Goal: Task Accomplishment & Management: Manage account settings

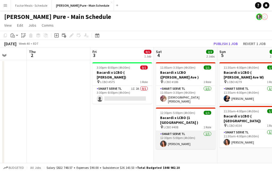
scroll to position [0, 163]
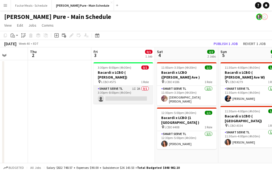
click at [128, 86] on app-card-role "Smart Serve TL 1I 2A 0/1 3:30pm-8:00pm (4h30m) single-neutral-actions" at bounding box center [124, 95] width 60 height 18
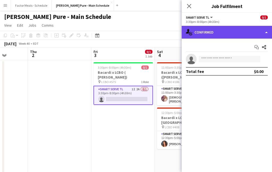
click at [242, 36] on div "single-neutral-actions-check-2 Confirmed" at bounding box center [227, 32] width 90 height 13
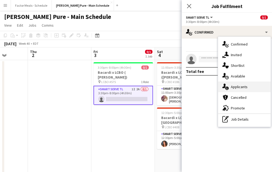
click at [231, 90] on div "single-neutral-actions-information Applicants" at bounding box center [244, 86] width 53 height 11
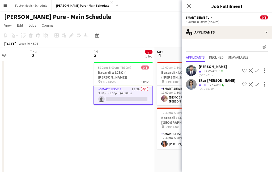
click at [188, 5] on icon "Close pop-in" at bounding box center [189, 6] width 4 height 4
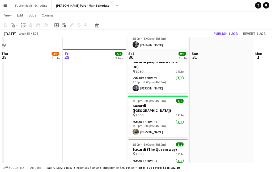
scroll to position [209, 0]
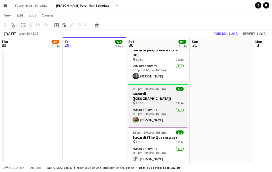
click at [152, 91] on h3 "Bacardi ([GEOGRAPHIC_DATA])" at bounding box center [158, 96] width 60 height 10
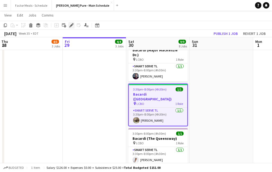
click at [71, 24] on icon "Edit" at bounding box center [71, 25] width 4 height 4
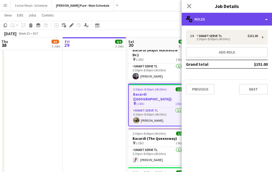
click at [200, 23] on div "multiple-users-add Roles" at bounding box center [227, 19] width 90 height 13
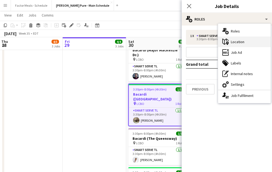
click at [219, 44] on div "maps-pin-1 Location" at bounding box center [244, 41] width 53 height 11
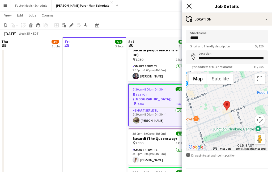
click at [190, 5] on icon "Close pop-in" at bounding box center [189, 5] width 5 height 5
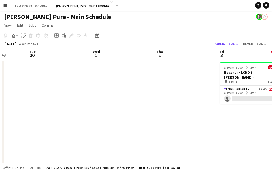
scroll to position [0, 159]
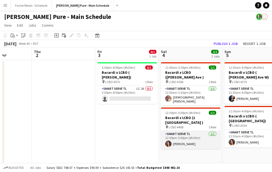
click at [178, 131] on app-card-role "Smart Serve TL [DATE] 12:30pm-5:00pm (4h30m) [PERSON_NAME]" at bounding box center [191, 140] width 60 height 18
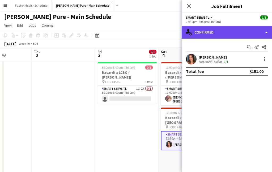
click at [233, 33] on div "single-neutral-actions-check-2 Confirmed" at bounding box center [227, 32] width 90 height 13
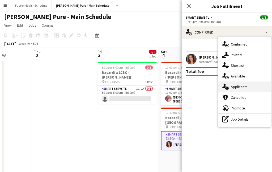
click at [226, 85] on icon "single-neutral-actions-information" at bounding box center [226, 86] width 6 height 6
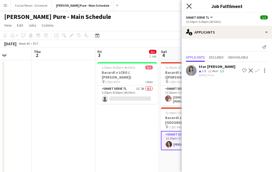
click at [189, 7] on icon at bounding box center [189, 5] width 5 height 5
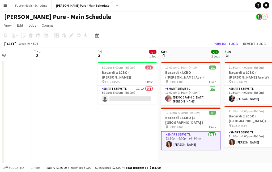
click at [181, 135] on app-card-role "Smart Serve TL [DATE] 12:30pm-5:00pm (4h30m) [PERSON_NAME]" at bounding box center [191, 140] width 60 height 19
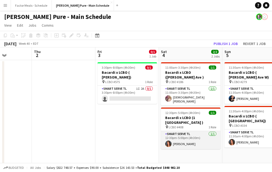
click at [181, 135] on app-card-role "Smart Serve TL [DATE] 12:30pm-5:00pm (4h30m) [PERSON_NAME]" at bounding box center [191, 140] width 60 height 18
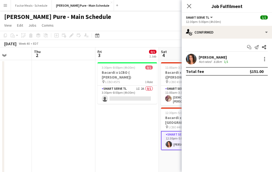
click at [210, 54] on div "[PERSON_NAME] Not rated 8.8km 1/1" at bounding box center [227, 59] width 90 height 11
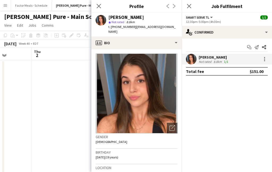
scroll to position [76, 0]
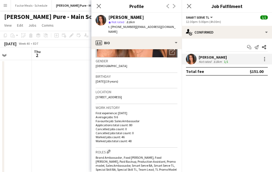
drag, startPoint x: 153, startPoint y: 97, endPoint x: 92, endPoint y: 96, distance: 61.4
click at [92, 97] on app-crew-profile-bio "Open photos pop-in Gender [DEMOGRAPHIC_DATA] Birthday [DEMOGRAPHIC_DATA] (19 ye…" at bounding box center [136, 110] width 90 height 123
copy span "[STREET_ADDRESS]"
drag, startPoint x: 130, startPoint y: 27, endPoint x: 111, endPoint y: 27, distance: 19.4
click at [111, 27] on span "t. [PHONE_NUMBER]" at bounding box center [122, 27] width 28 height 4
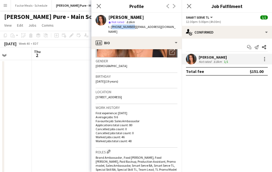
copy span "[PHONE_NUMBER]"
click at [98, 6] on icon "Close pop-in" at bounding box center [98, 5] width 5 height 5
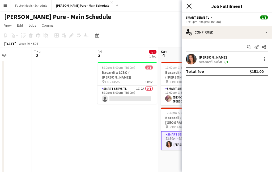
click at [188, 5] on icon at bounding box center [189, 5] width 5 height 5
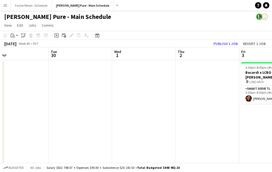
scroll to position [0, 173]
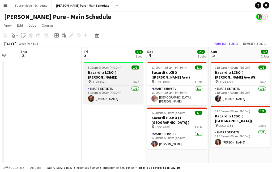
click at [113, 73] on h3 "Bacardi x LCBO ( [PERSON_NAME])" at bounding box center [114, 75] width 60 height 10
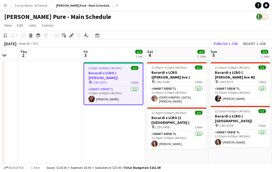
click at [72, 34] on icon "Edit" at bounding box center [71, 35] width 4 height 4
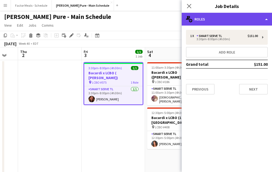
click at [238, 20] on div "multiple-users-add Roles" at bounding box center [227, 19] width 90 height 13
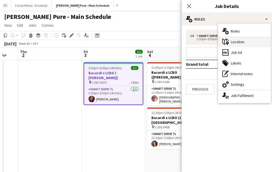
click at [243, 41] on div "maps-pin-1 Location" at bounding box center [244, 41] width 53 height 11
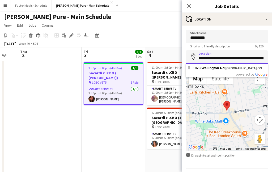
drag, startPoint x: 233, startPoint y: 58, endPoint x: 208, endPoint y: 58, distance: 24.5
click at [208, 58] on input "**********" at bounding box center [227, 56] width 82 height 13
click at [190, 2] on div "Close pop-in" at bounding box center [189, 6] width 15 height 12
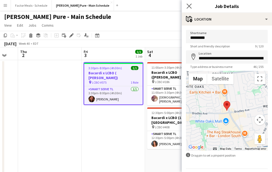
click at [190, 3] on app-icon "Close pop-in" at bounding box center [190, 6] width 8 height 8
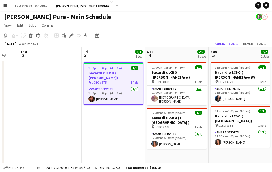
click at [103, 72] on h3 "Bacardi x LCBO ( [PERSON_NAME])" at bounding box center [113, 75] width 58 height 10
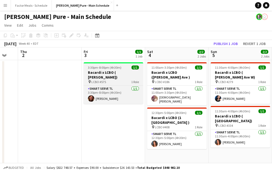
click at [102, 71] on h3 "Bacardi x LCBO ( [PERSON_NAME])" at bounding box center [114, 75] width 60 height 10
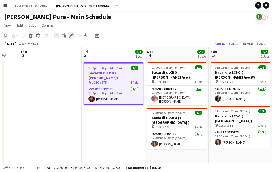
click at [73, 35] on icon "Edit" at bounding box center [71, 35] width 4 height 4
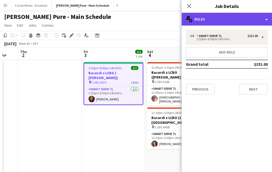
click at [207, 21] on div "multiple-users-add Roles" at bounding box center [227, 19] width 90 height 13
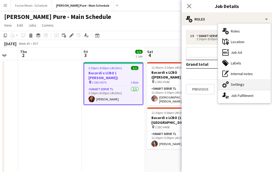
click at [236, 82] on div "cog-double-3 Settings" at bounding box center [244, 84] width 53 height 11
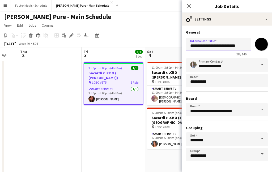
drag, startPoint x: 237, startPoint y: 46, endPoint x: 221, endPoint y: 45, distance: 16.0
click at [220, 45] on input "**********" at bounding box center [218, 44] width 65 height 13
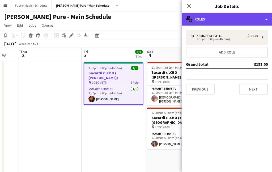
click at [224, 20] on div "multiple-users-add Roles" at bounding box center [227, 19] width 90 height 13
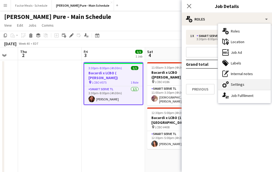
click at [234, 85] on div "cog-double-3 Settings" at bounding box center [244, 84] width 53 height 11
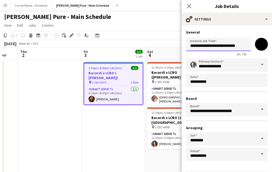
click at [236, 46] on input "**********" at bounding box center [218, 44] width 65 height 13
type input "**********"
click at [189, 7] on icon "Close pop-in" at bounding box center [189, 5] width 5 height 5
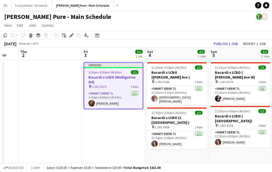
click at [98, 127] on app-date-cell "Updated 3:30pm-8:00pm (4h30m) 1/1 Bacardi x LCBO (Wellignton Rd) pin LCBO #575 …" at bounding box center [114, 175] width 64 height 231
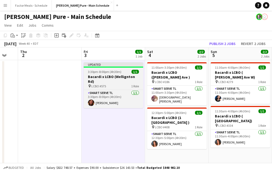
click at [104, 64] on div "Updated" at bounding box center [114, 64] width 60 height 4
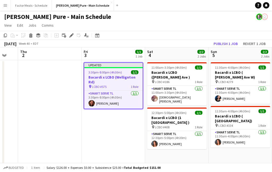
click at [221, 40] on app-toolbar "Copy Paste Paste Command V Paste with crew Command Shift V Paste linked Job [GE…" at bounding box center [136, 35] width 272 height 9
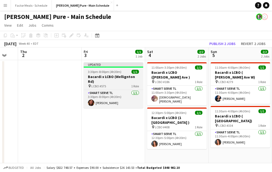
click at [108, 66] on div at bounding box center [114, 66] width 60 height 1
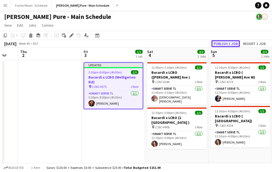
click at [232, 41] on button "Publish 1 job" at bounding box center [226, 43] width 28 height 7
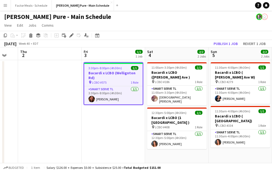
click at [119, 125] on app-date-cell "3:30pm-8:00pm (4h30m) 1/1 Bacardi x LCBO (Wellignton Rd) pin LCBO #575 1 Role S…" at bounding box center [114, 175] width 64 height 231
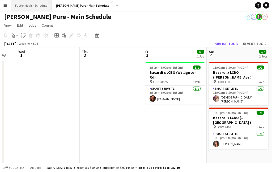
scroll to position [0, 115]
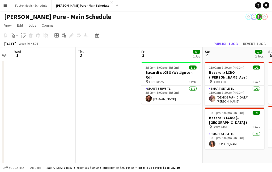
click at [5, 6] on app-icon "Menu" at bounding box center [5, 5] width 4 height 4
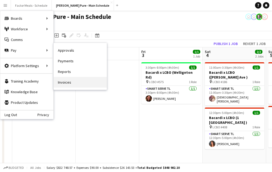
click at [62, 80] on link "Invoices" at bounding box center [80, 82] width 53 height 11
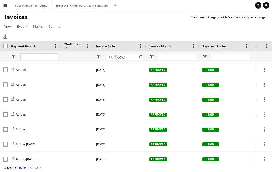
click at [39, 54] on input "Payment Report Filter Input" at bounding box center [39, 56] width 37 height 6
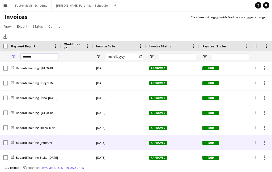
scroll to position [670, 0]
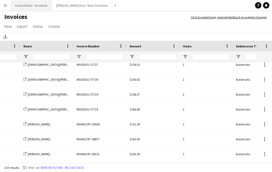
type input "*******"
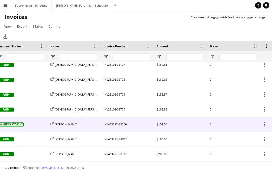
click at [119, 123] on div "INV463297-39360" at bounding box center [126, 124] width 53 height 15
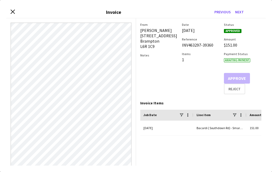
drag, startPoint x: 212, startPoint y: 44, endPoint x: 182, endPoint y: 45, distance: 30.9
click at [182, 45] on div "From [PERSON_NAME] [STREET_ADDRESS] Notes Date [DATE] Reference INV463297-39360…" at bounding box center [200, 59] width 121 height 72
copy div "INV463297-39360"
click at [11, 10] on icon at bounding box center [12, 11] width 5 height 5
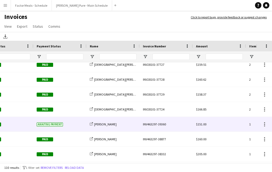
scroll to position [0, 63]
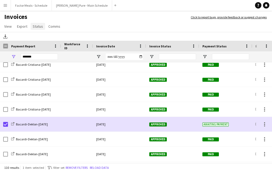
click at [40, 27] on span "Status" at bounding box center [38, 26] width 10 height 5
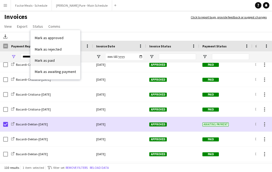
click at [52, 64] on link "Mark as paid" at bounding box center [56, 60] width 50 height 11
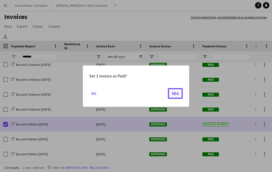
click at [178, 94] on button "Yes" at bounding box center [175, 93] width 15 height 11
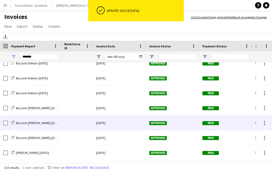
scroll to position [930, 0]
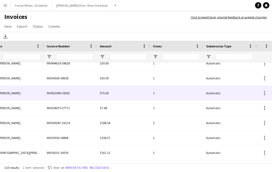
click at [62, 93] on div "INV432096-39362" at bounding box center [70, 93] width 53 height 15
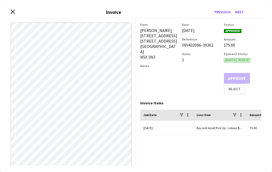
click at [216, 43] on div "INV432096-39362" at bounding box center [200, 44] width 37 height 5
drag, startPoint x: 212, startPoint y: 45, endPoint x: 182, endPoint y: 44, distance: 30.0
click at [182, 44] on div "INV432096-39362" at bounding box center [200, 44] width 37 height 5
copy div "INV432096-39362"
click at [12, 11] on icon at bounding box center [12, 11] width 5 height 5
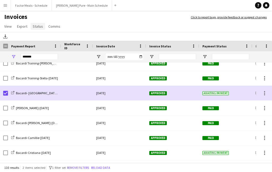
click at [38, 27] on span "Status" at bounding box center [38, 26] width 10 height 5
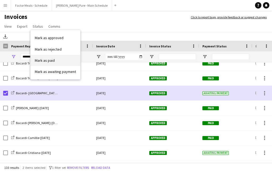
click at [41, 60] on span "Mark as paid" at bounding box center [45, 60] width 20 height 5
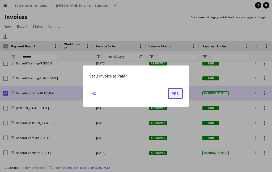
click at [176, 92] on button "Yes" at bounding box center [175, 93] width 15 height 11
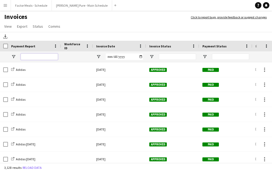
click at [34, 56] on input "Payment Report Filter Input" at bounding box center [39, 56] width 37 height 6
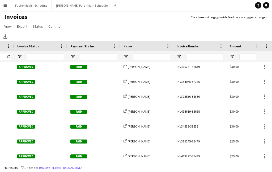
type input "*******"
click at [165, 54] on input "Name Filter Input" at bounding box center [151, 56] width 37 height 6
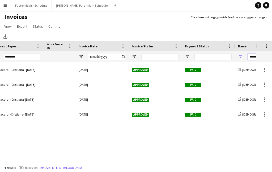
type input "*********"
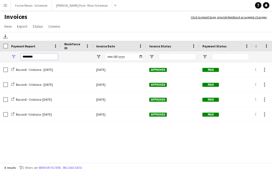
drag, startPoint x: 27, startPoint y: 55, endPoint x: -32, endPoint y: 49, distance: 59.1
click at [0, 49] on html "Menu Boards Boards Boards All jobs Status Workforce Workforce My Workforce Recr…" at bounding box center [136, 86] width 272 height 172
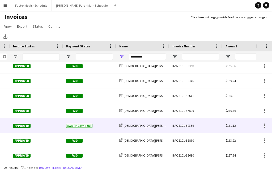
click at [183, 125] on div "INV28101-39359" at bounding box center [195, 125] width 53 height 15
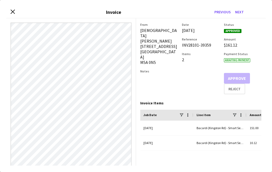
drag, startPoint x: 211, startPoint y: 45, endPoint x: 181, endPoint y: 46, distance: 29.8
click at [181, 45] on div "From [DEMOGRAPHIC_DATA][PERSON_NAME] [STREET_ADDRESS] Notes Date [DATE] Referen…" at bounding box center [200, 59] width 121 height 72
copy div "INV28101-39359"
click at [11, 12] on icon "Close invoice dialog" at bounding box center [12, 11] width 5 height 5
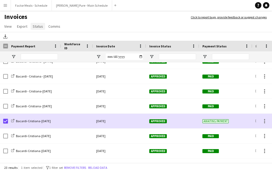
click at [35, 28] on span "Status" at bounding box center [38, 26] width 10 height 5
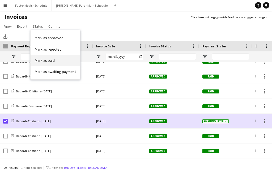
click at [47, 62] on span "Mark as paid" at bounding box center [45, 60] width 20 height 5
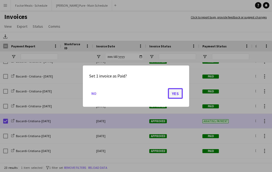
click at [178, 93] on button "Yes" at bounding box center [175, 93] width 15 height 11
